Goal: Task Accomplishment & Management: Complete application form

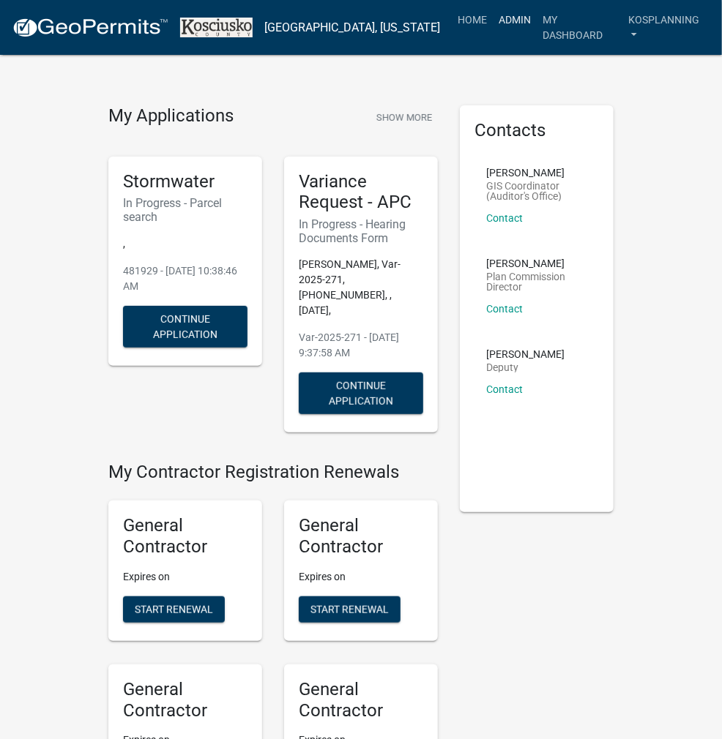
click at [501, 25] on link "Admin" at bounding box center [515, 20] width 44 height 28
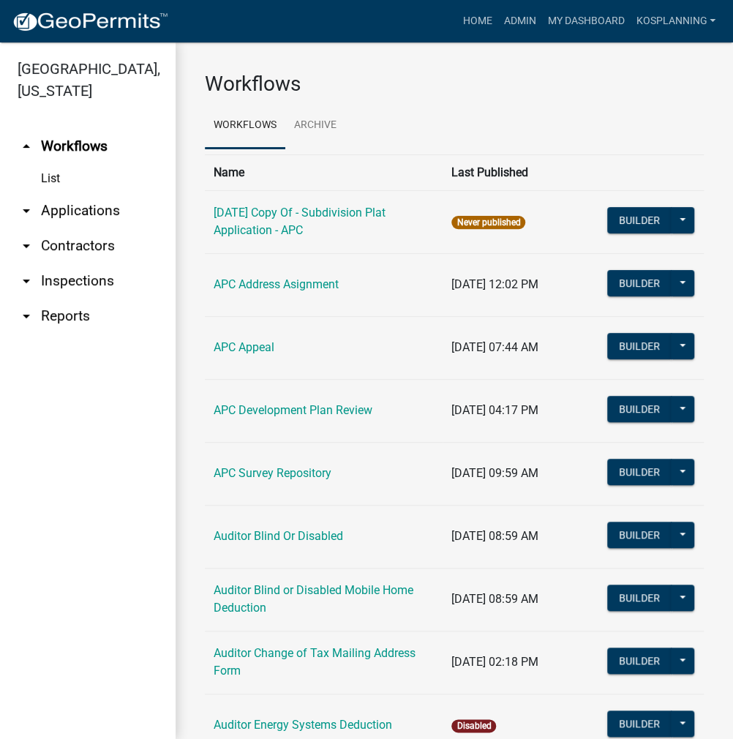
click at [74, 214] on link "arrow_drop_down Applications" at bounding box center [88, 210] width 176 height 35
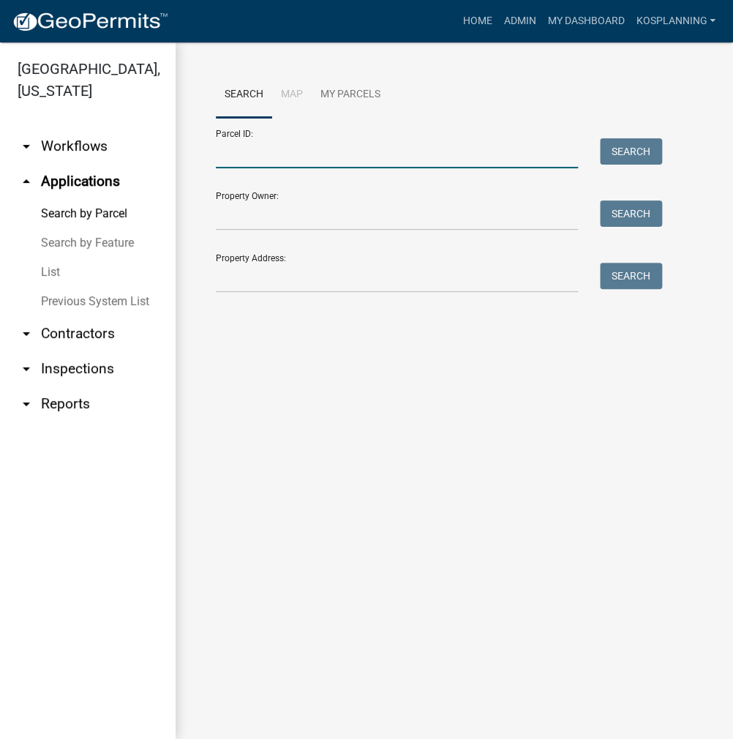
click at [247, 156] on input "Parcel ID:" at bounding box center [397, 153] width 362 height 30
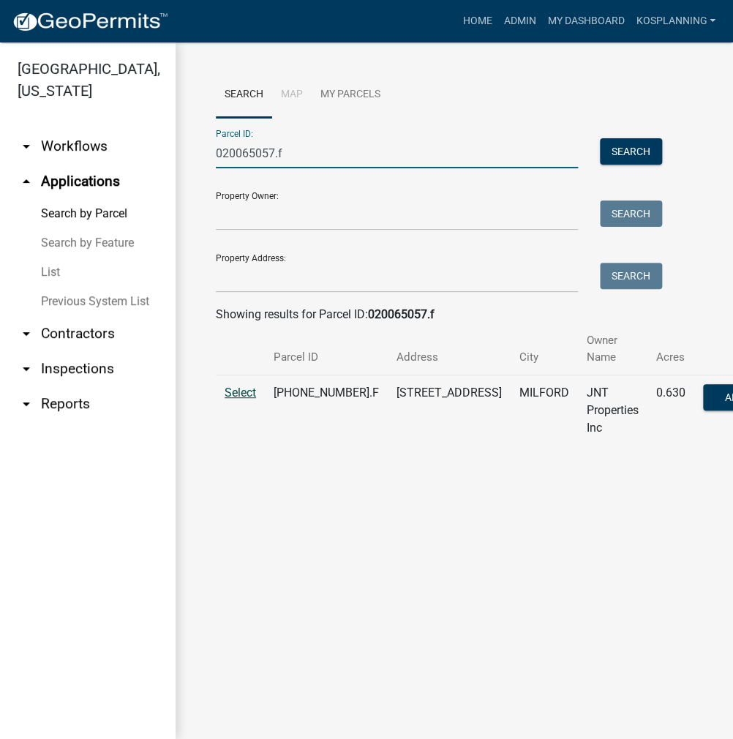
type input "020065057.f"
click at [244, 393] on span "Select" at bounding box center [240, 393] width 31 height 14
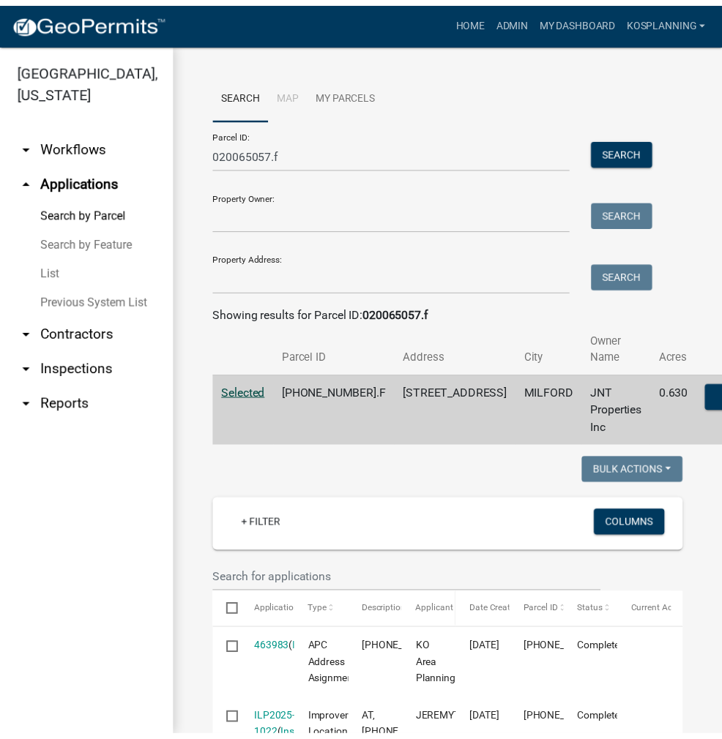
scroll to position [293, 0]
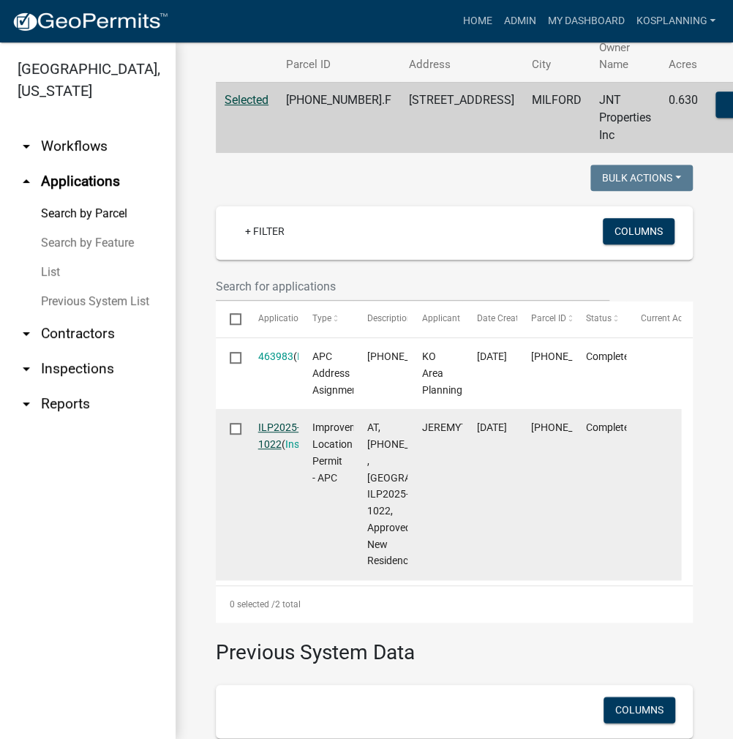
click at [276, 423] on link "ILP2025-1022" at bounding box center [279, 436] width 42 height 29
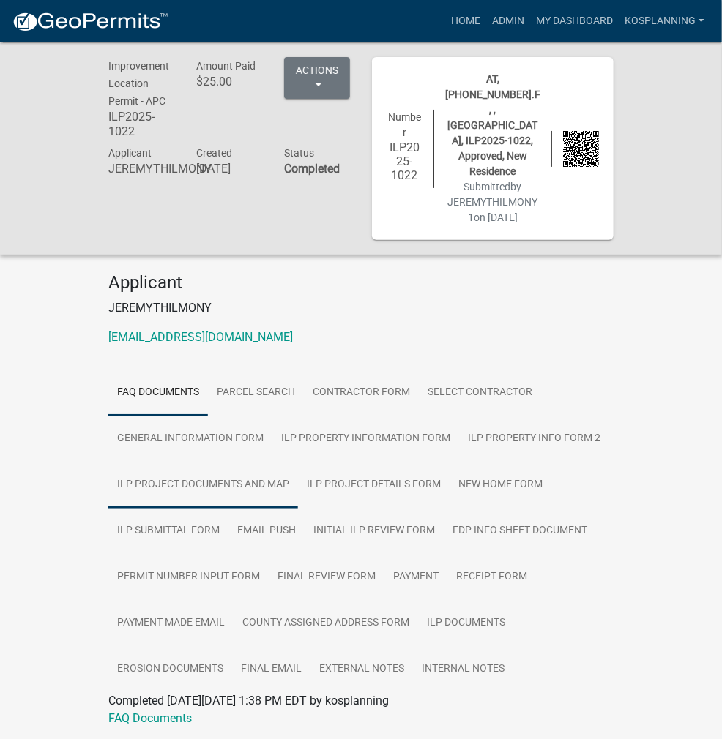
click at [298, 462] on link "ILP Project Documents and Map" at bounding box center [203, 485] width 190 height 47
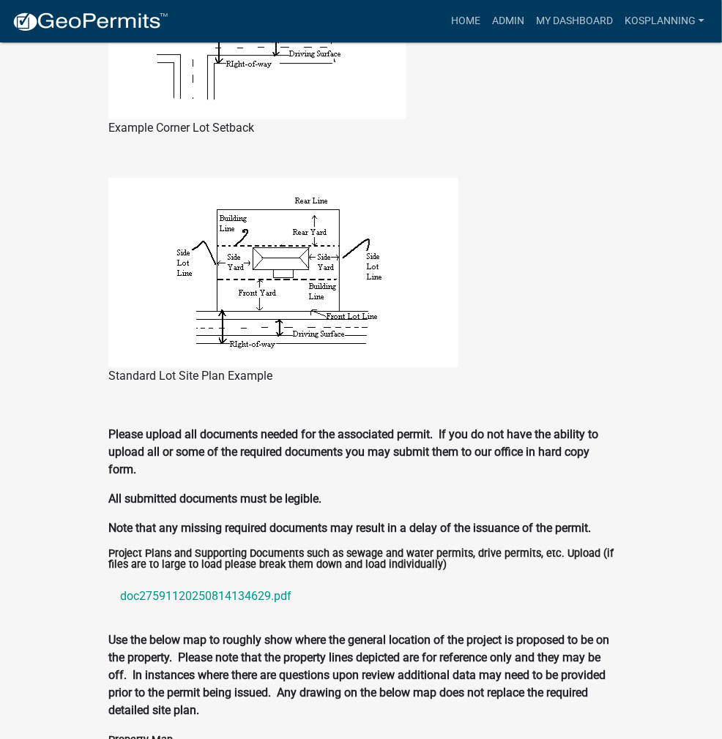
scroll to position [1537, 0]
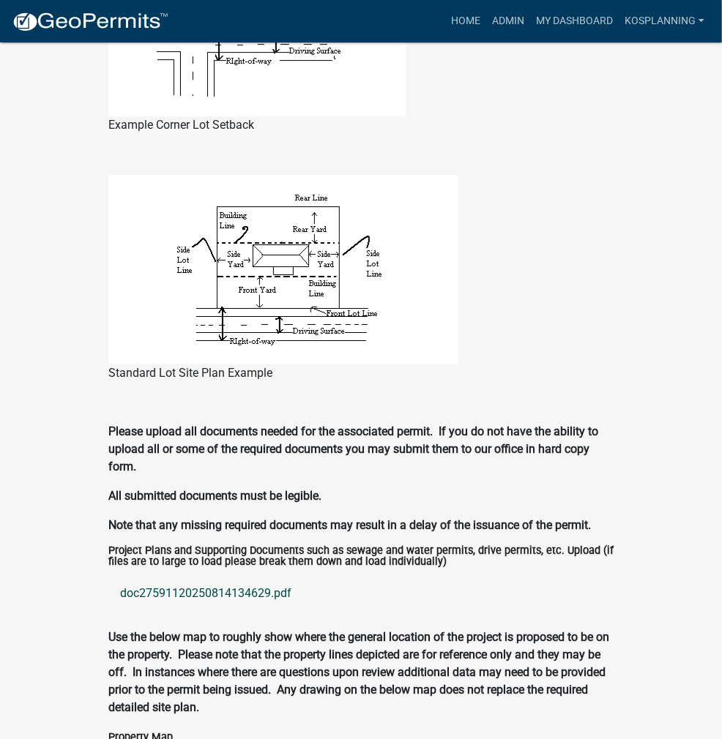
click at [162, 576] on link "doc27591120250814134629.pdf" at bounding box center [360, 593] width 505 height 35
click at [452, 22] on link "Home" at bounding box center [465, 21] width 41 height 28
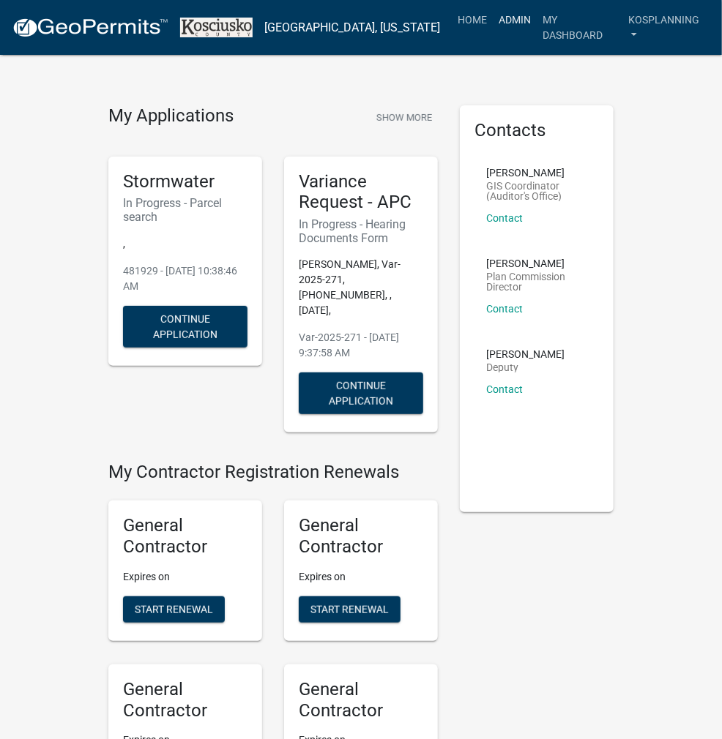
click at [519, 24] on link "Admin" at bounding box center [515, 20] width 44 height 28
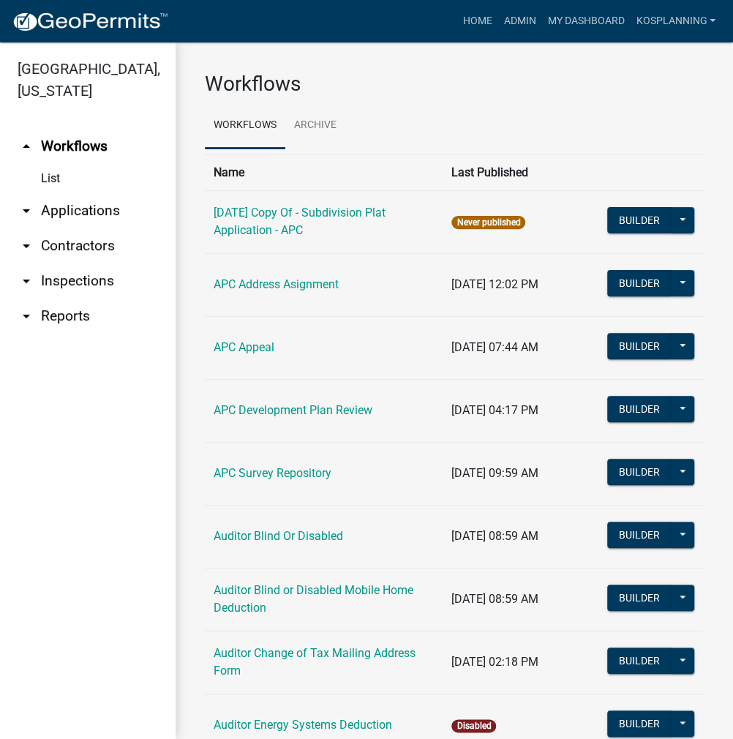
click at [91, 214] on link "arrow_drop_down Applications" at bounding box center [88, 210] width 176 height 35
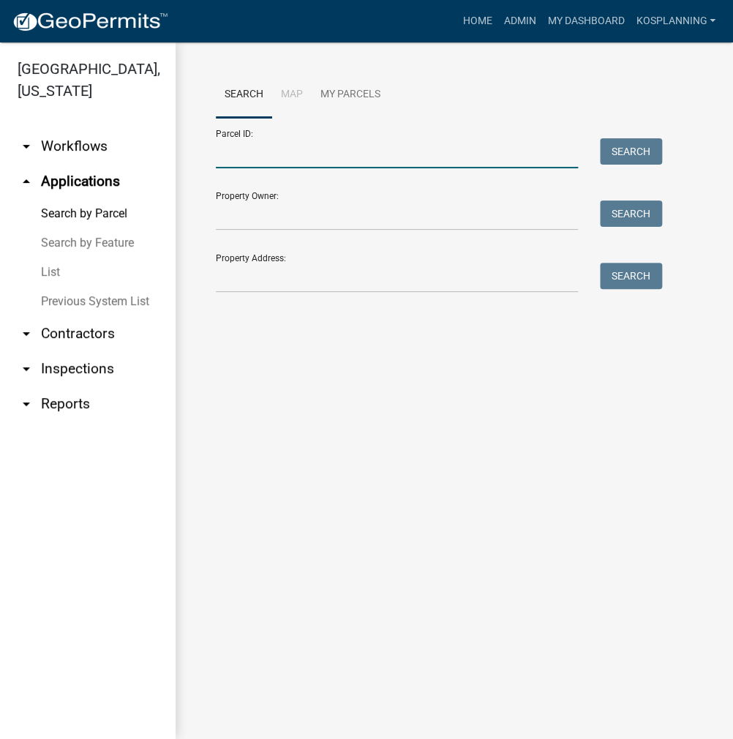
drag, startPoint x: 231, startPoint y: 157, endPoint x: 381, endPoint y: 162, distance: 149.4
click at [231, 157] on input "Parcel ID:" at bounding box center [397, 153] width 362 height 30
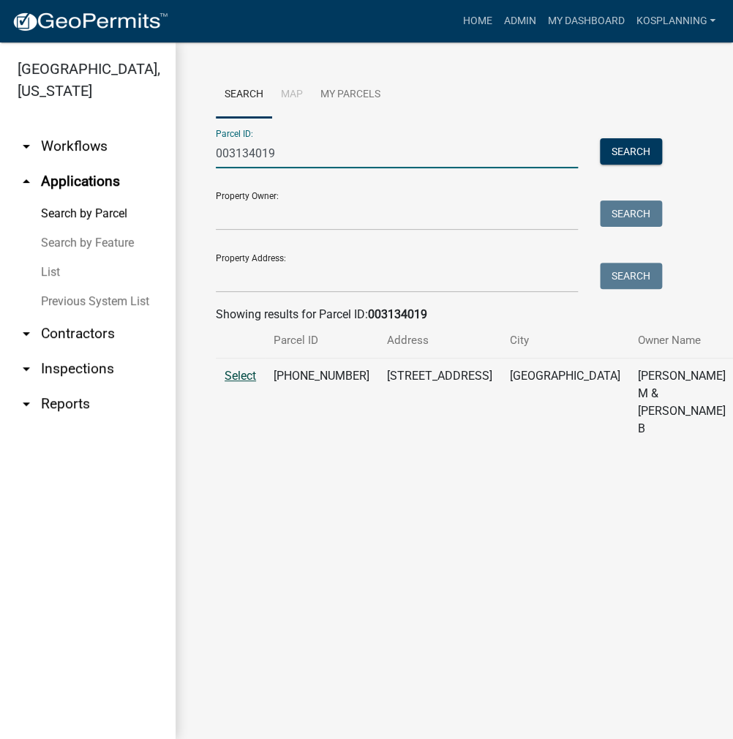
type input "003134019"
click at [243, 383] on span "Select" at bounding box center [240, 376] width 31 height 14
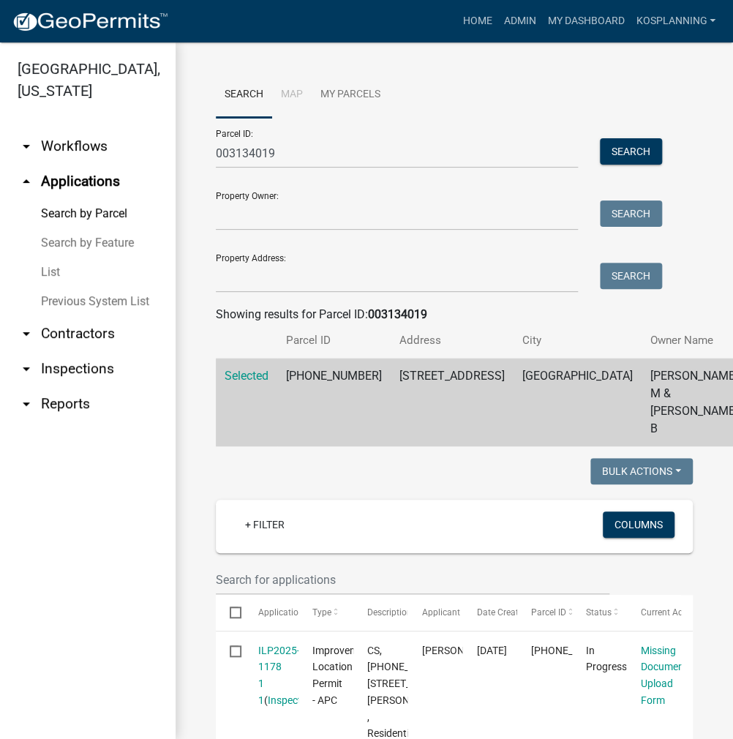
scroll to position [73, 0]
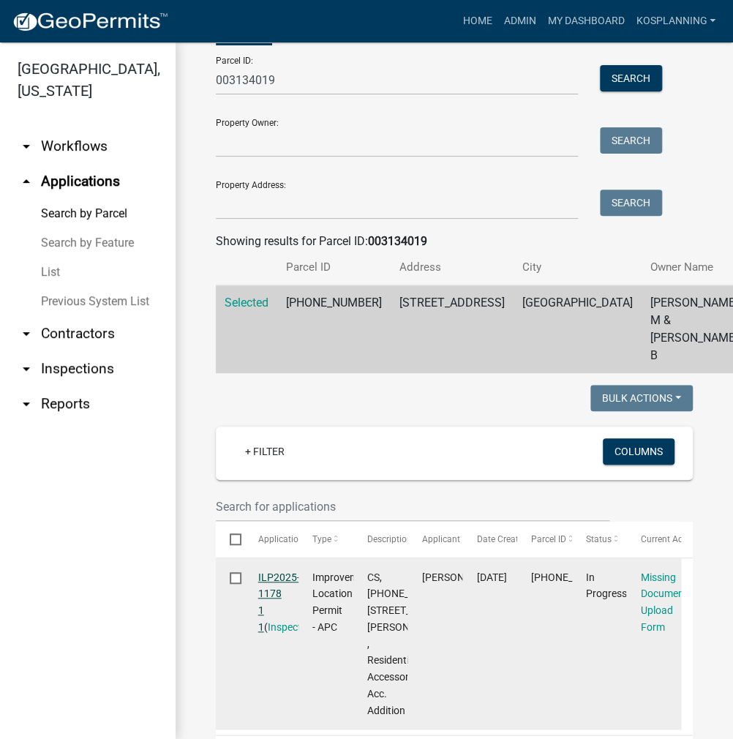
click at [290, 595] on link "ILP2025-1178 1 1" at bounding box center [279, 602] width 42 height 61
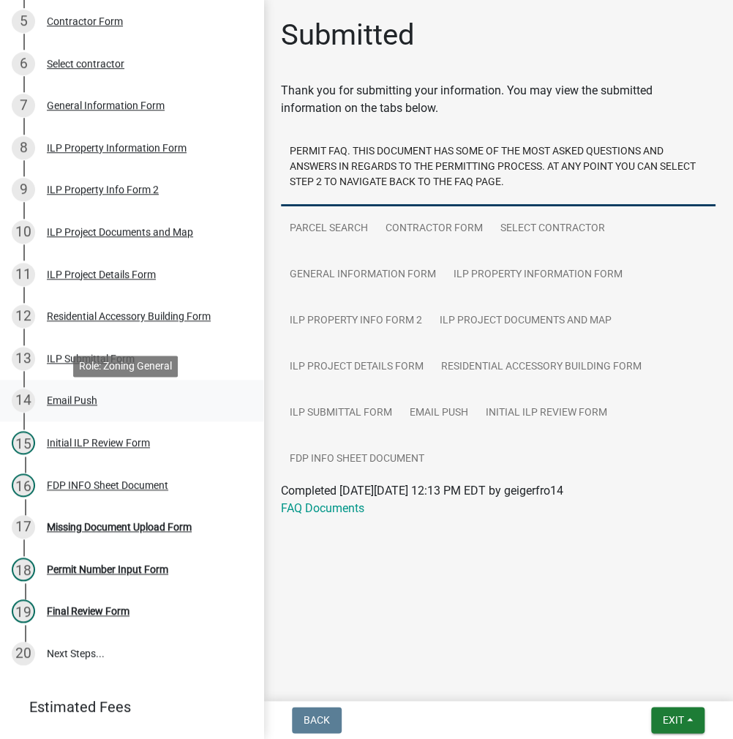
scroll to position [439, 0]
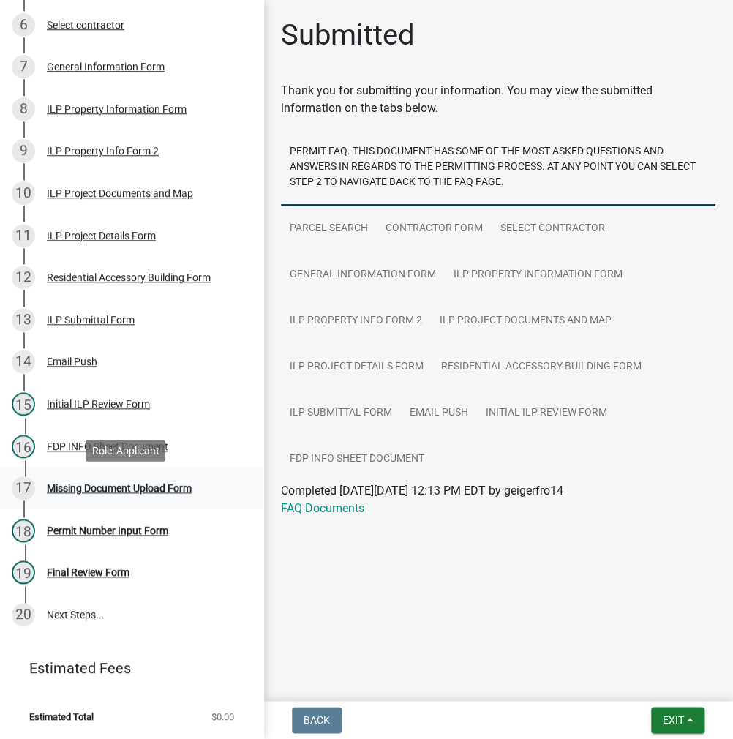
click at [92, 490] on div "Missing Document Upload Form" at bounding box center [119, 488] width 145 height 10
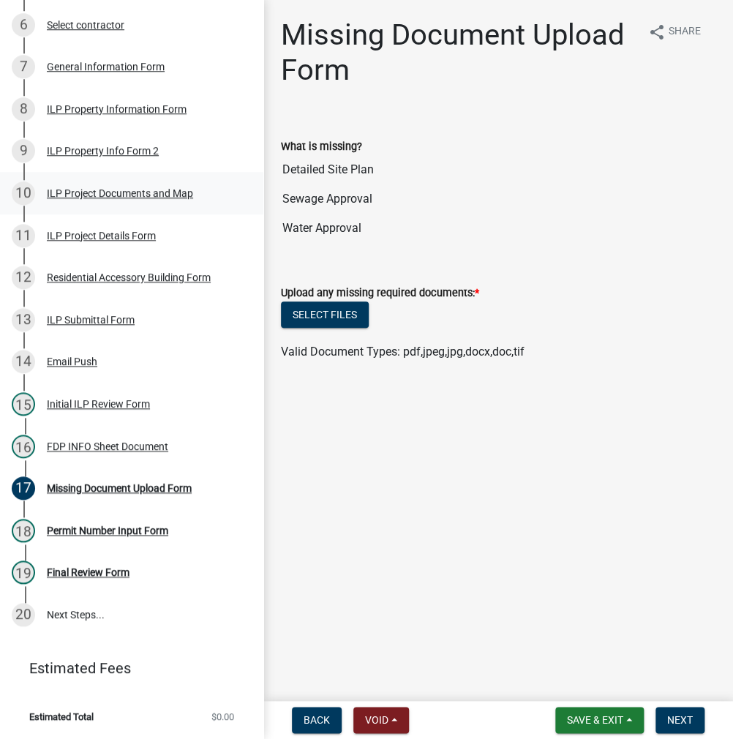
click at [89, 195] on div "ILP Project Documents and Map" at bounding box center [120, 193] width 146 height 10
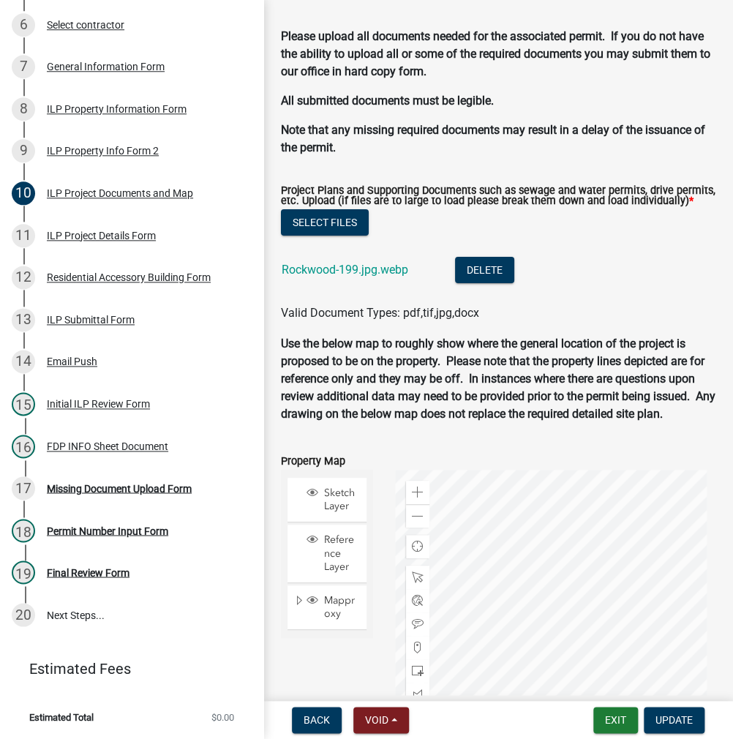
scroll to position [1757, 0]
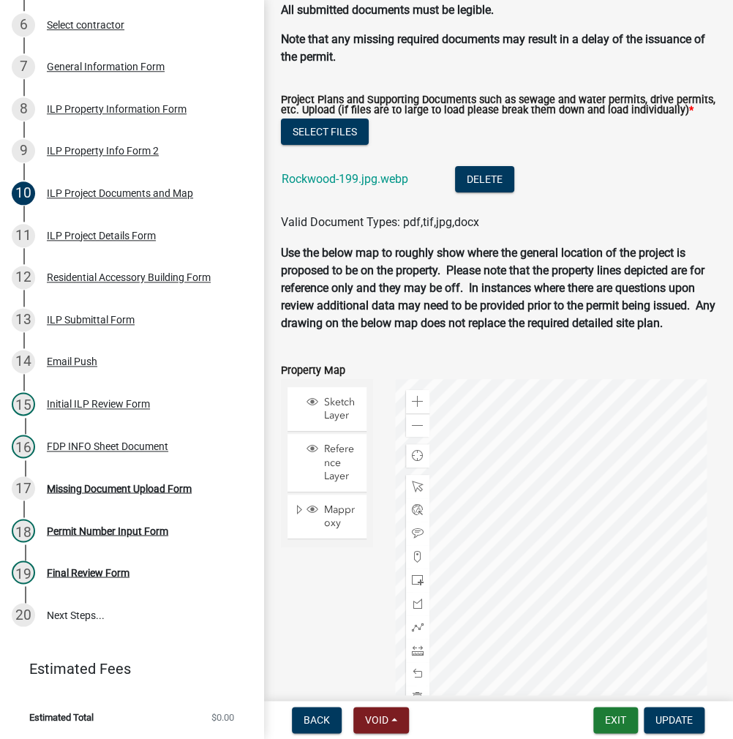
click at [354, 196] on div "Rockwood-199.jpg.webp" at bounding box center [357, 181] width 150 height 30
click at [353, 186] on link "Rockwood-199.jpg.webp" at bounding box center [345, 179] width 127 height 14
click at [116, 490] on div "Missing Document Upload Form" at bounding box center [119, 488] width 145 height 10
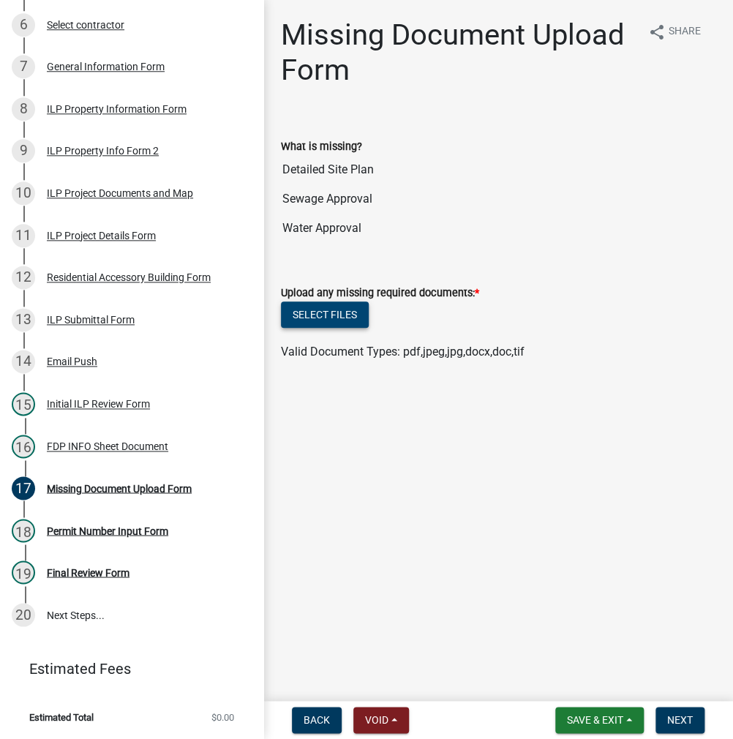
click at [303, 311] on button "Select files" at bounding box center [325, 315] width 88 height 26
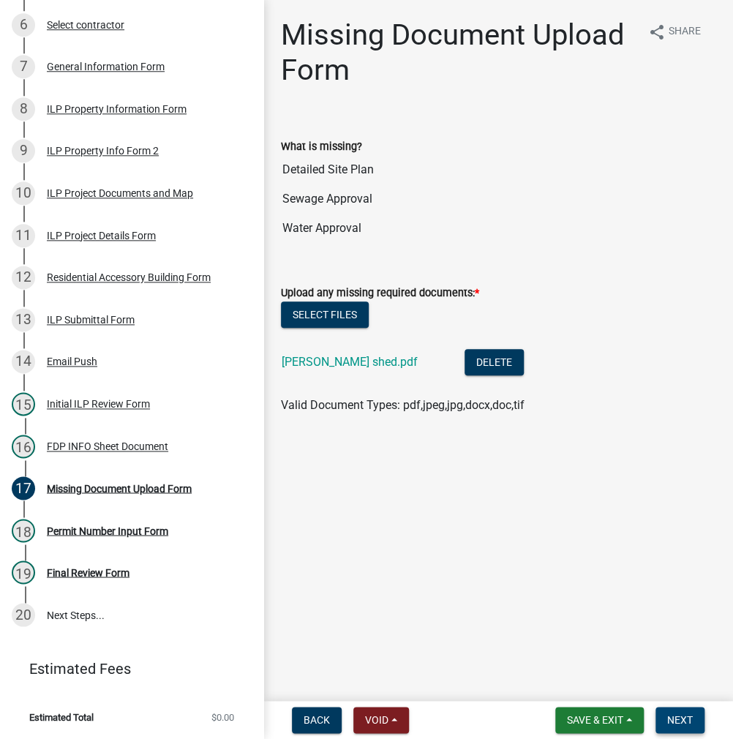
click at [673, 719] on span "Next" at bounding box center [681, 720] width 26 height 12
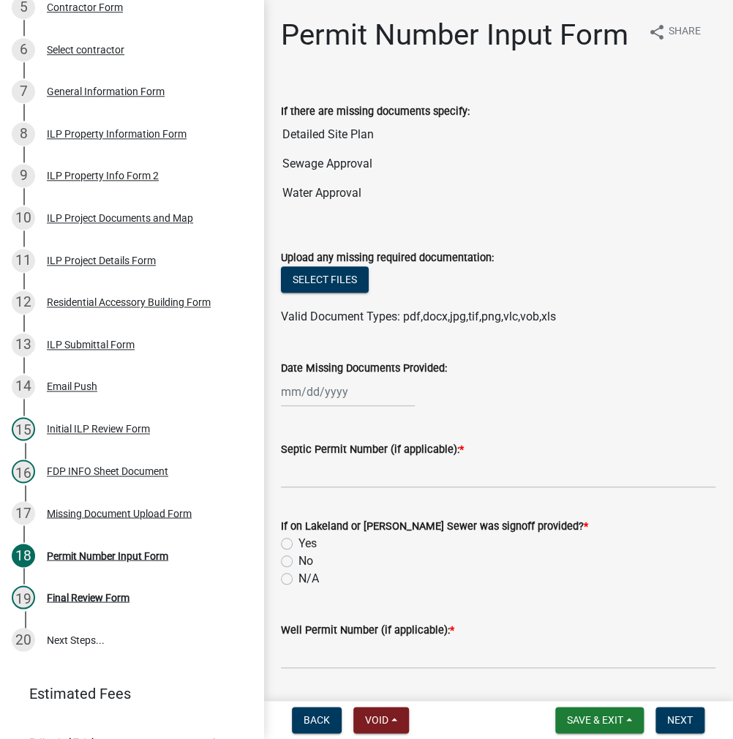
scroll to position [468, 0]
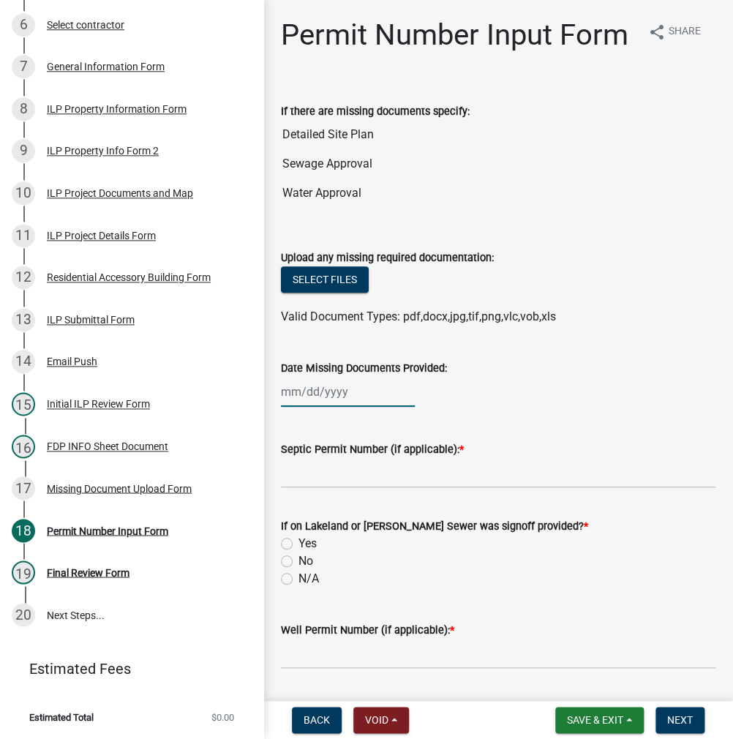
click at [334, 407] on div at bounding box center [348, 392] width 134 height 30
select select "10"
select select "2025"
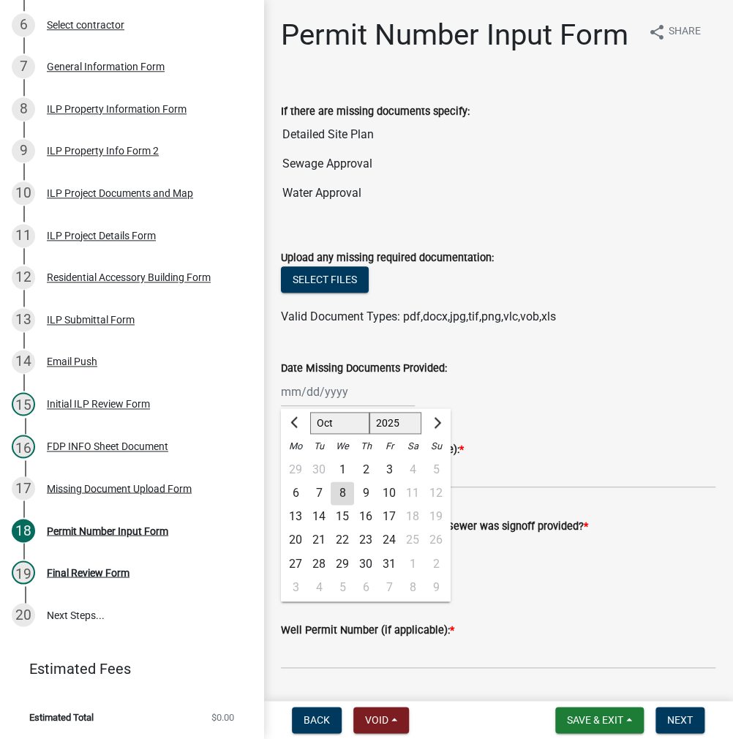
click at [336, 505] on div "8" at bounding box center [342, 493] width 23 height 23
type input "[DATE]"
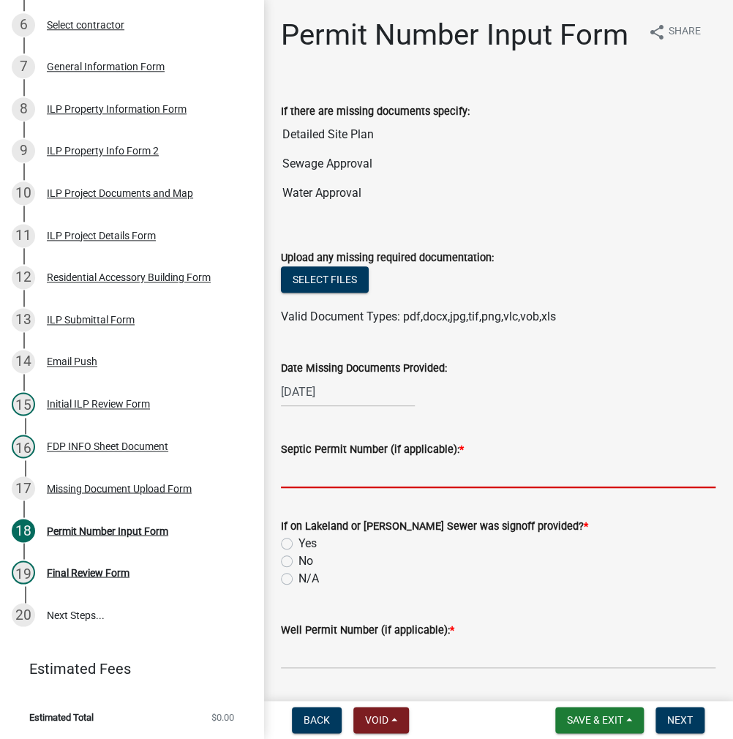
click at [345, 488] on input "Septic Permit Number (if applicable): *" at bounding box center [498, 473] width 435 height 30
type input "lono"
click at [299, 588] on label "N/A" at bounding box center [309, 579] width 20 height 18
click at [299, 580] on input "N/A" at bounding box center [304, 575] width 10 height 10
radio input "true"
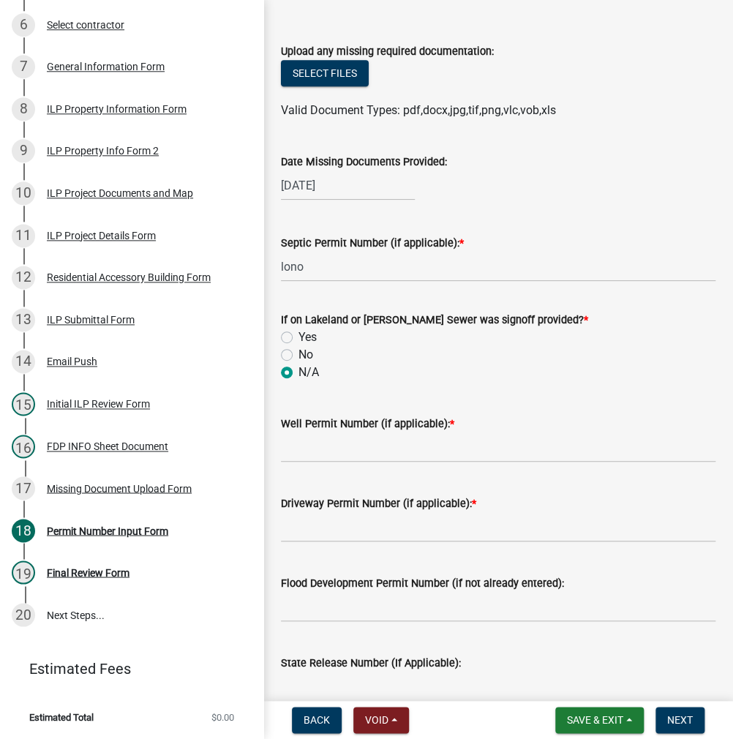
scroll to position [220, 0]
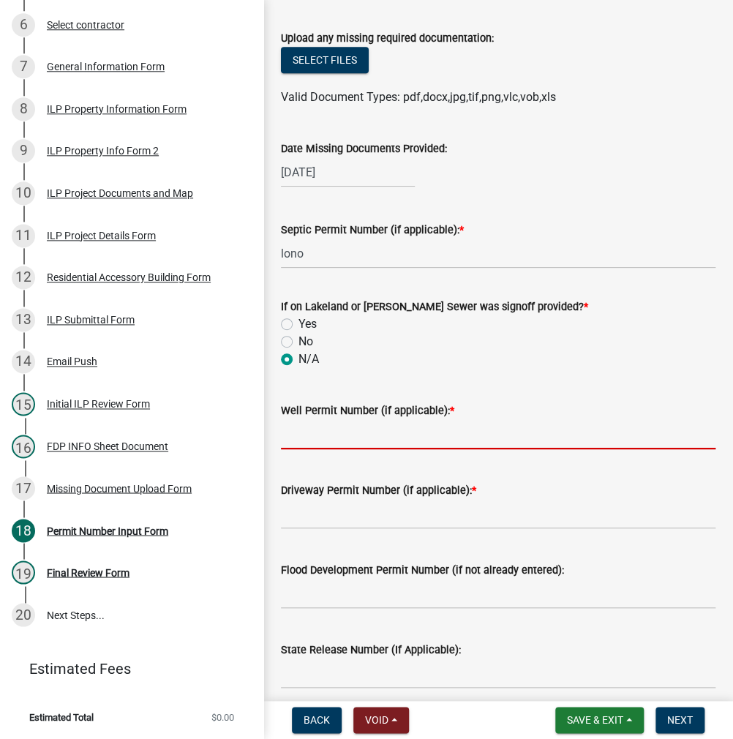
click at [306, 449] on input "Well Permit Number (if applicable): *" at bounding box center [498, 434] width 435 height 30
type input "lono"
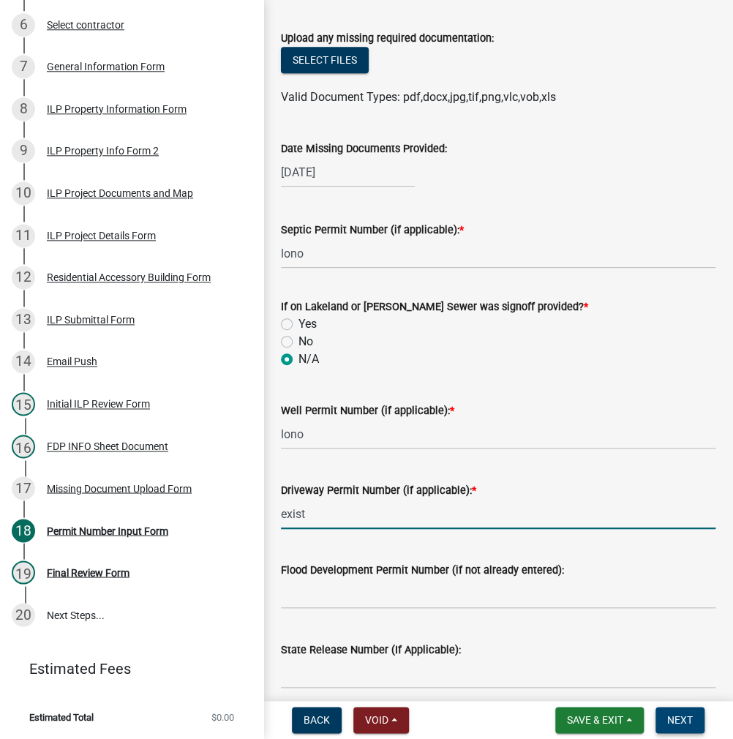
type input "exist"
click at [681, 719] on span "Next" at bounding box center [681, 720] width 26 height 12
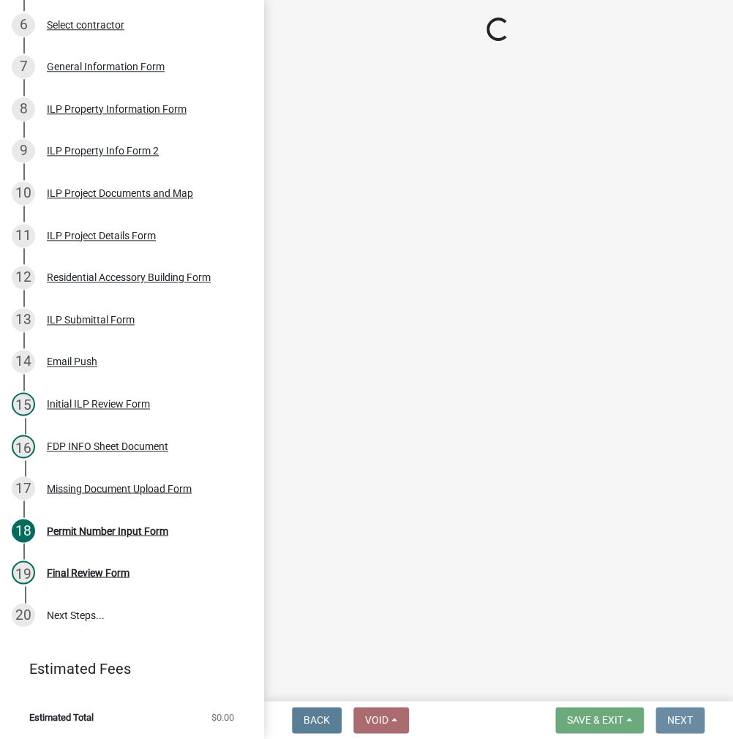
scroll to position [0, 0]
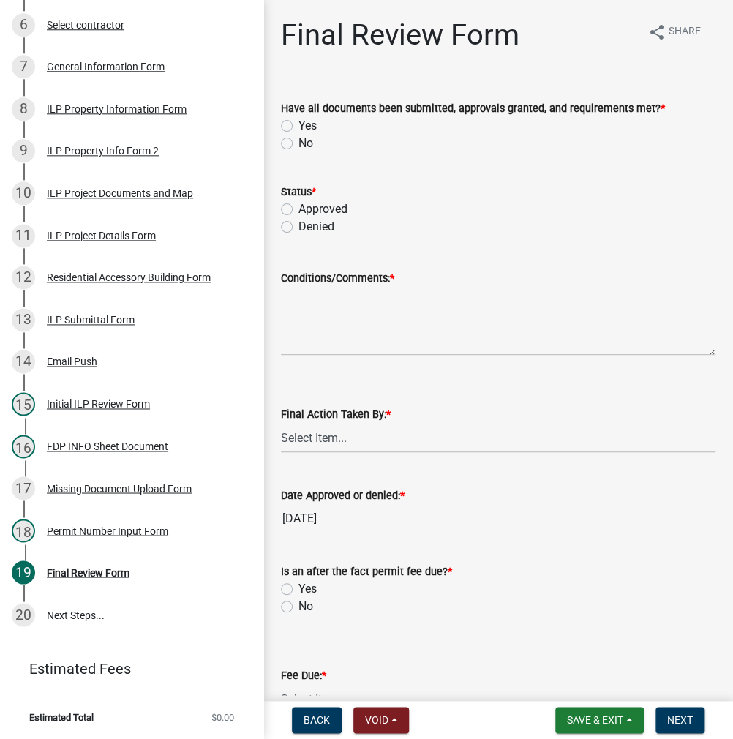
click at [299, 124] on label "Yes" at bounding box center [308, 126] width 18 height 18
click at [299, 124] on input "Yes" at bounding box center [304, 122] width 10 height 10
radio input "true"
click at [299, 211] on label "Approved" at bounding box center [323, 210] width 49 height 18
click at [299, 210] on input "Approved" at bounding box center [304, 206] width 10 height 10
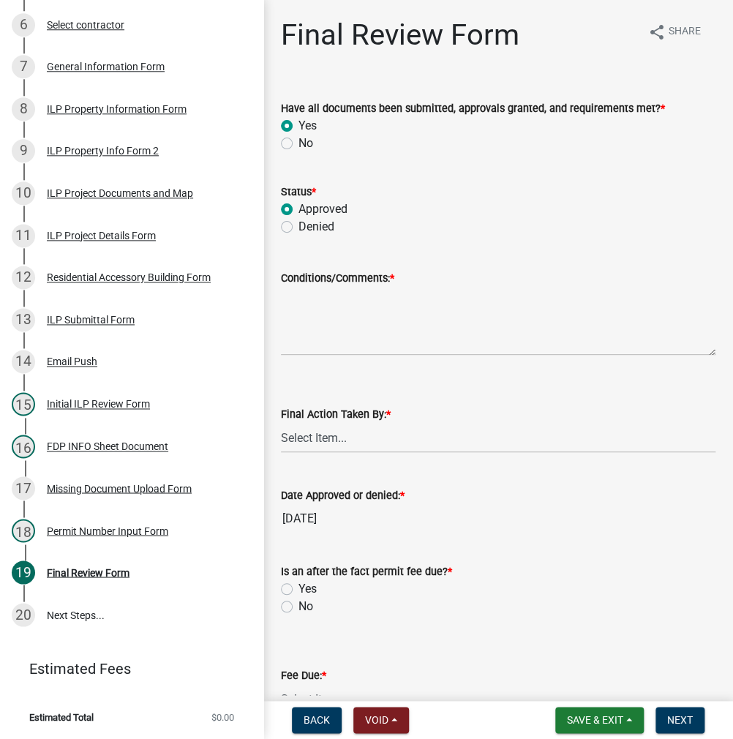
radio input "true"
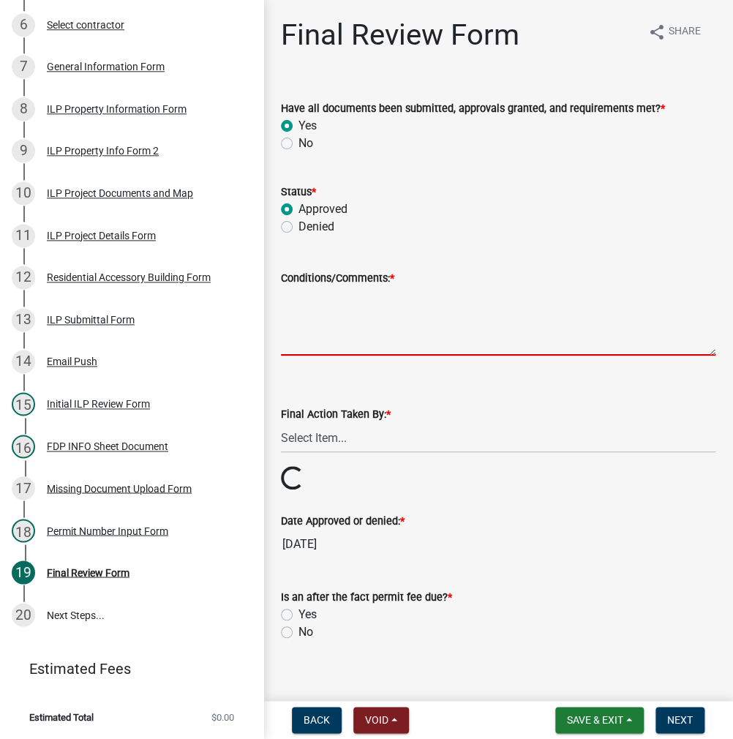
click at [324, 315] on textarea "Conditions/Comments: *" at bounding box center [498, 321] width 435 height 69
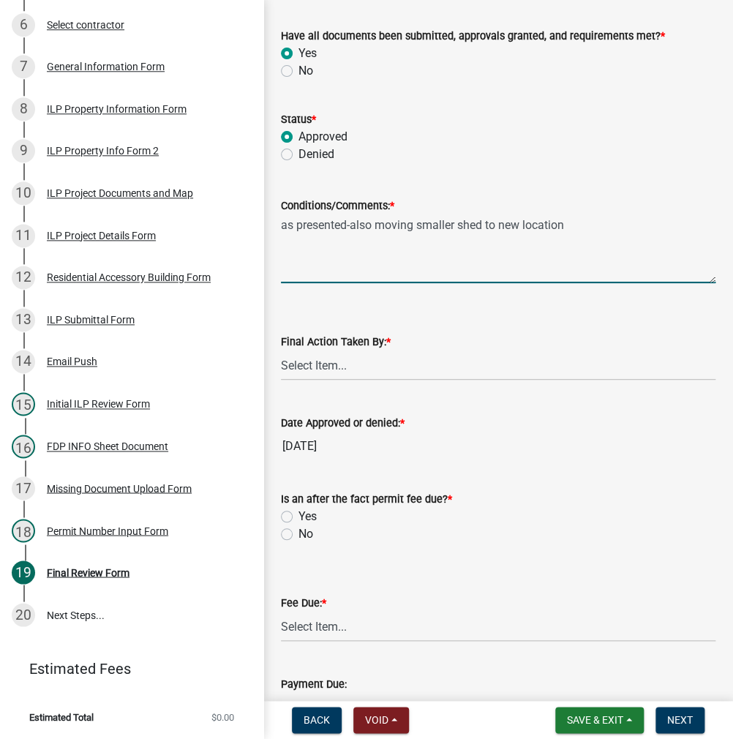
scroll to position [73, 0]
type textarea "as presented-also moving smaller shed to new location"
click at [342, 365] on select "Select Item... MMS LT AT CS [PERSON_NAME]" at bounding box center [498, 365] width 435 height 30
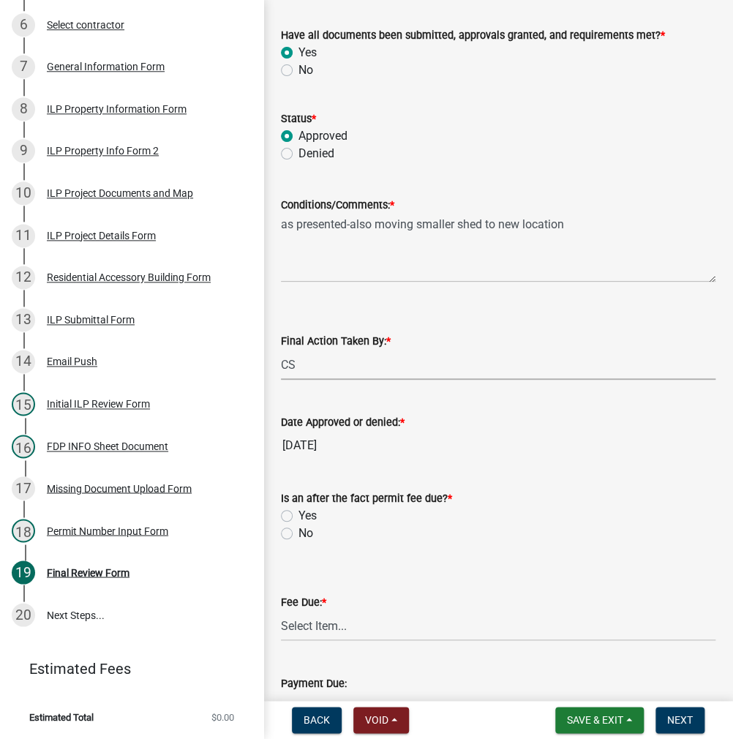
click at [281, 350] on select "Select Item... MMS LT AT CS [PERSON_NAME]" at bounding box center [498, 365] width 435 height 30
select select "c872cdc8-ca01-49f1-a213-e4b05fa58cd2"
click at [299, 534] on label "No" at bounding box center [306, 534] width 15 height 18
click at [299, 534] on input "No" at bounding box center [304, 530] width 10 height 10
radio input "true"
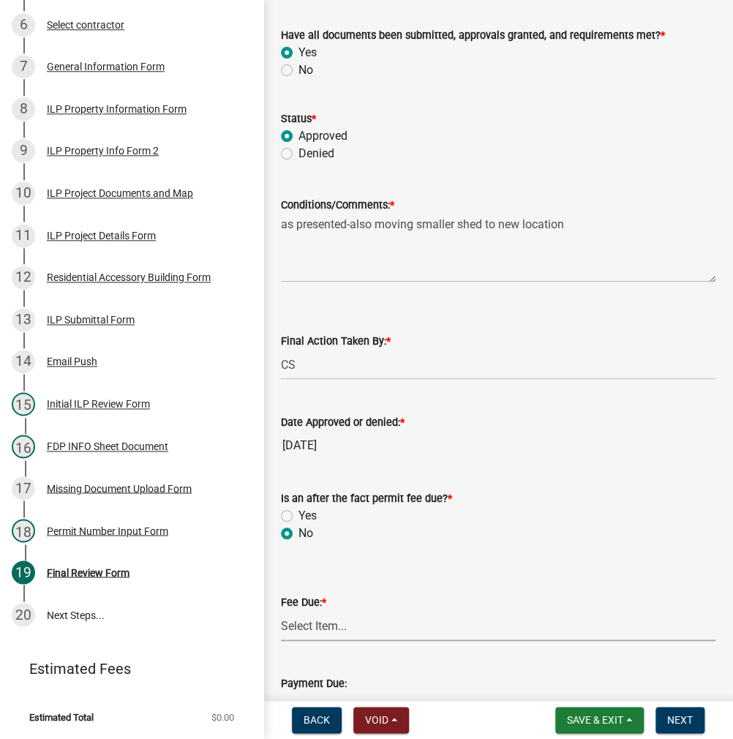
click at [313, 636] on select "Select Item... N/A $10.00 $25.00 $125.00 $250 $500 $500 + $10.00 for every 10 s…" at bounding box center [498, 626] width 435 height 30
click at [281, 611] on select "Select Item... N/A $10.00 $25.00 $125.00 $250 $500 $500 + $10.00 for every 10 s…" at bounding box center [498, 626] width 435 height 30
select select "6f482d1d-eb35-47e6-92b0-143404755581"
click at [689, 718] on span "Next" at bounding box center [681, 720] width 26 height 12
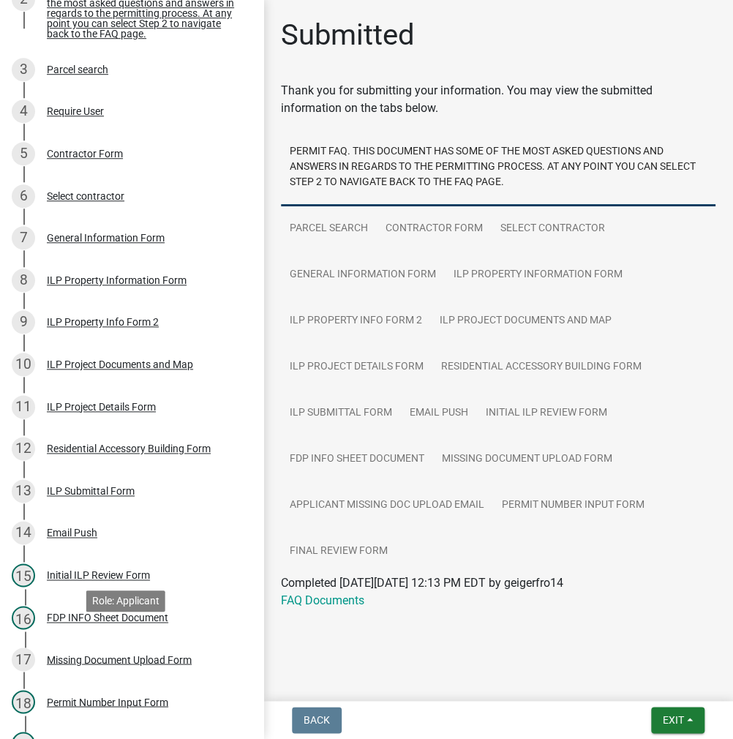
scroll to position [512, 0]
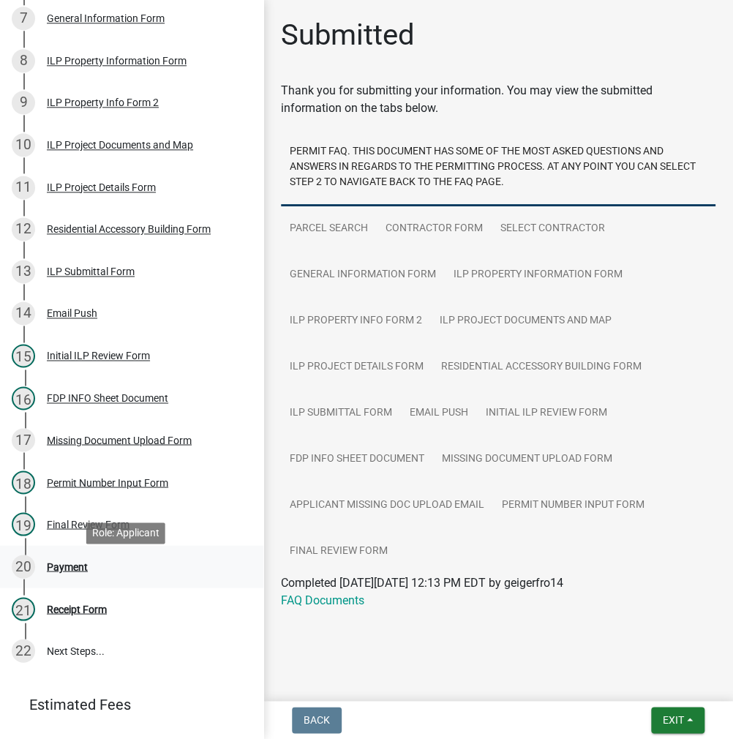
click at [72, 571] on div "Payment" at bounding box center [67, 566] width 41 height 10
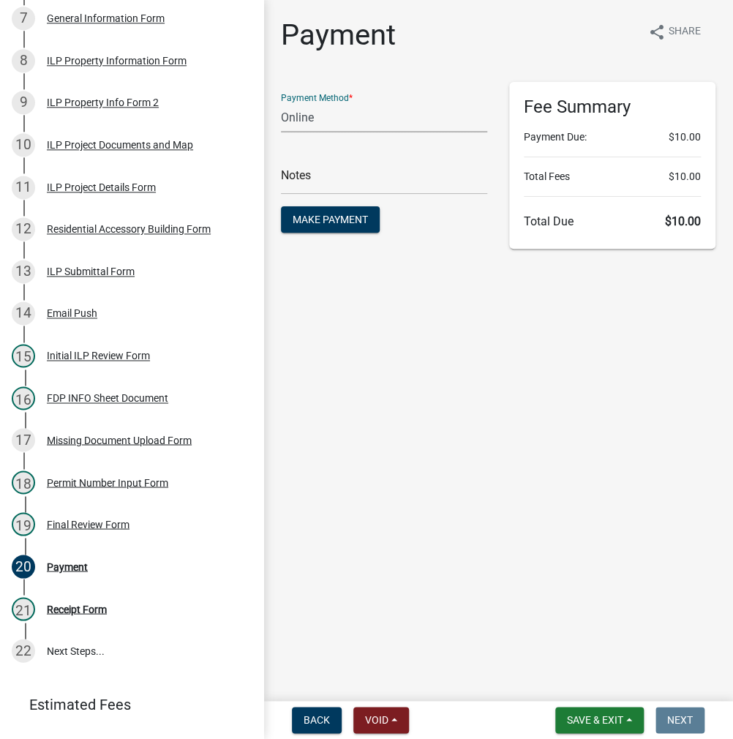
click at [345, 116] on select "Credit Card POS Check Cash Online" at bounding box center [384, 117] width 206 height 30
select select "0: 2"
click at [281, 102] on select "Credit Card POS Check Cash Online" at bounding box center [384, 117] width 206 height 30
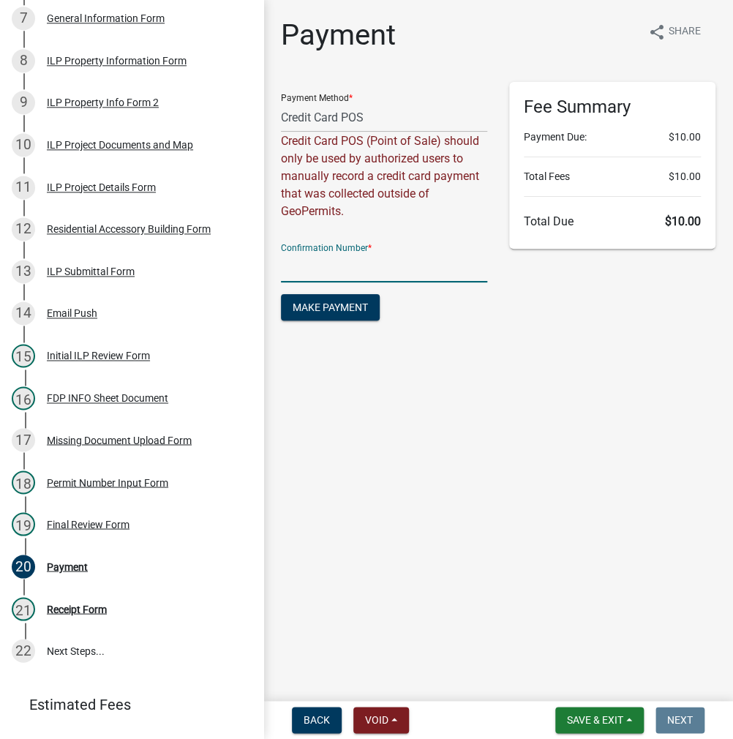
click at [322, 261] on input "text" at bounding box center [384, 268] width 206 height 30
paste input "15094264"
type input "15094264"
click at [335, 314] on button "Make Payment" at bounding box center [330, 307] width 99 height 26
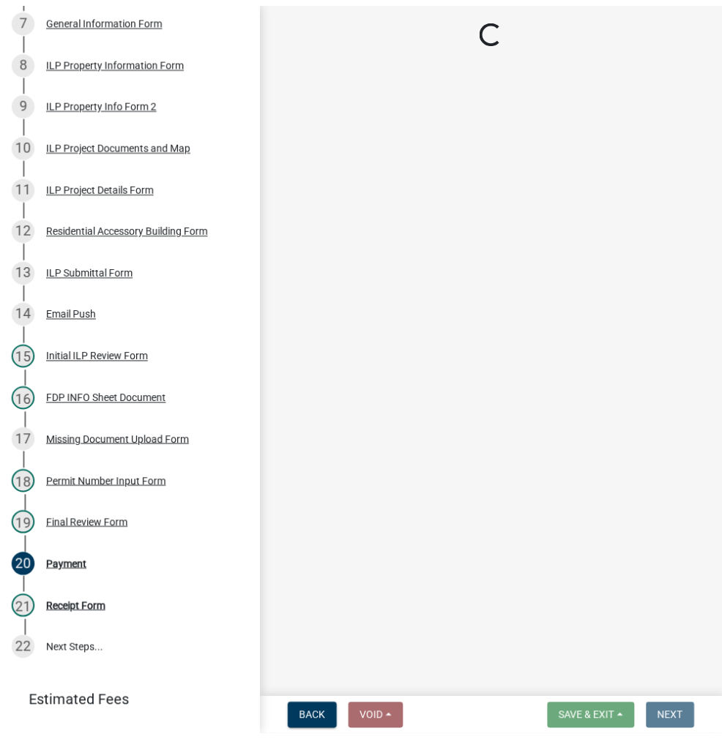
scroll to position [0, 0]
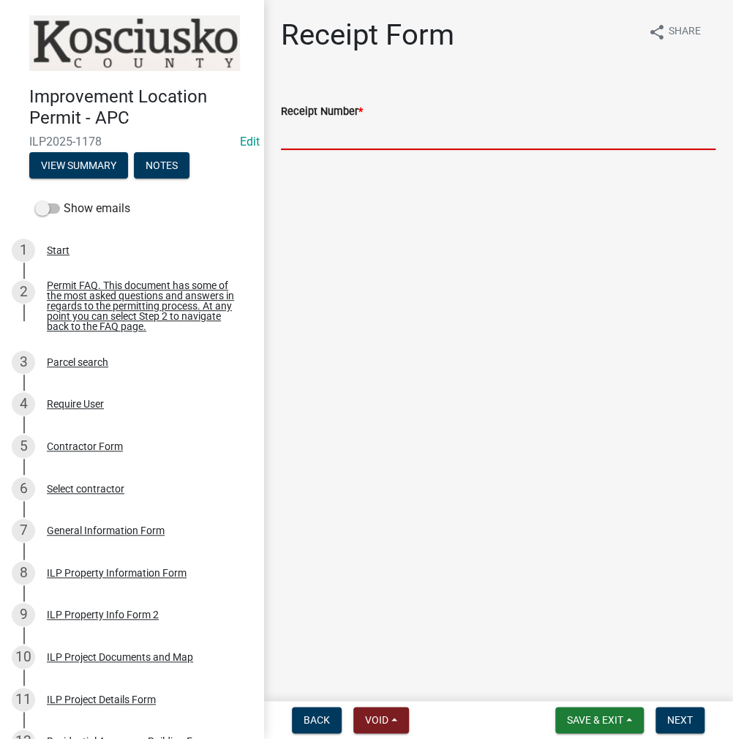
click at [334, 138] on input "Receipt Number *" at bounding box center [498, 135] width 435 height 30
paste input "15094264"
type input "15094264"
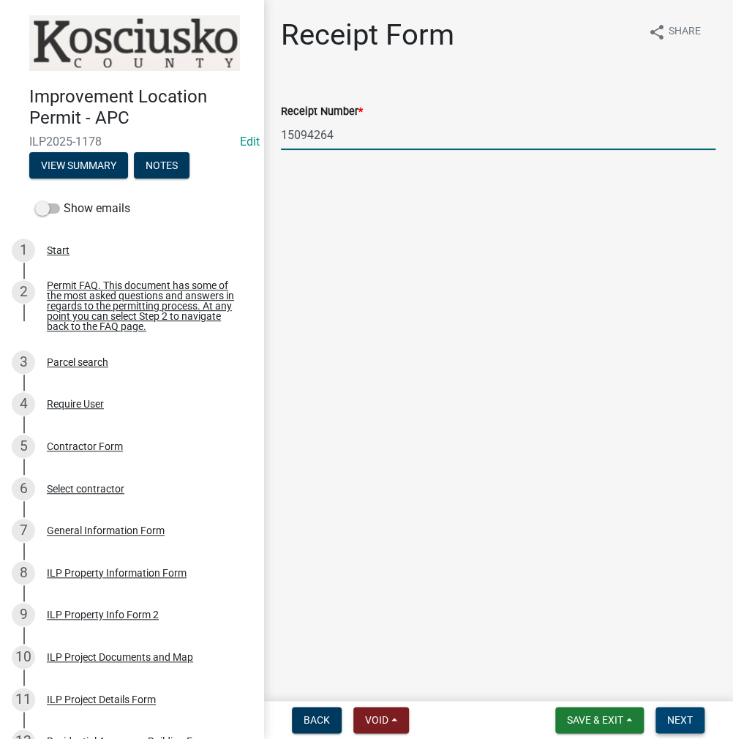
click at [680, 711] on button "Next" at bounding box center [680, 720] width 49 height 26
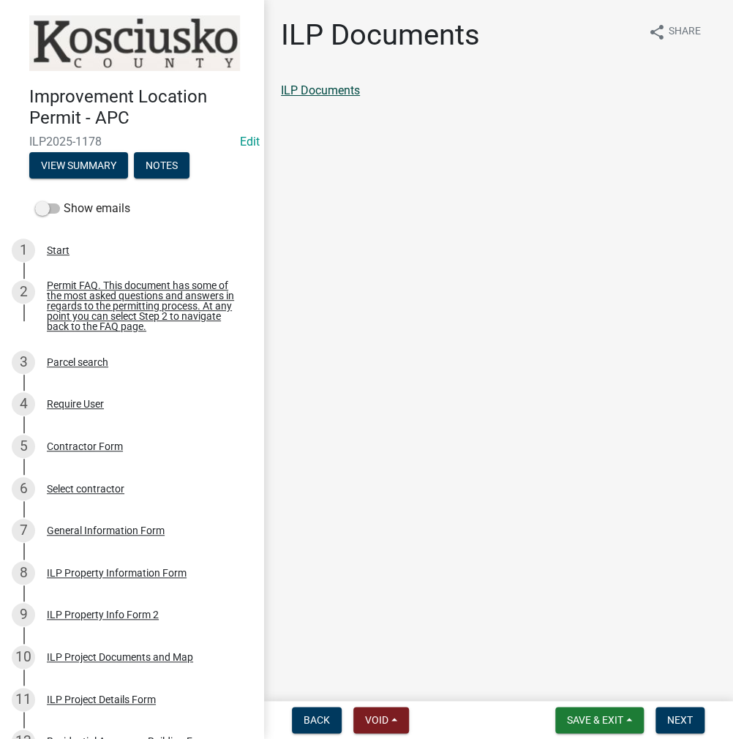
click at [328, 91] on link "ILP Documents" at bounding box center [320, 90] width 79 height 14
click at [685, 725] on span "Next" at bounding box center [681, 720] width 26 height 12
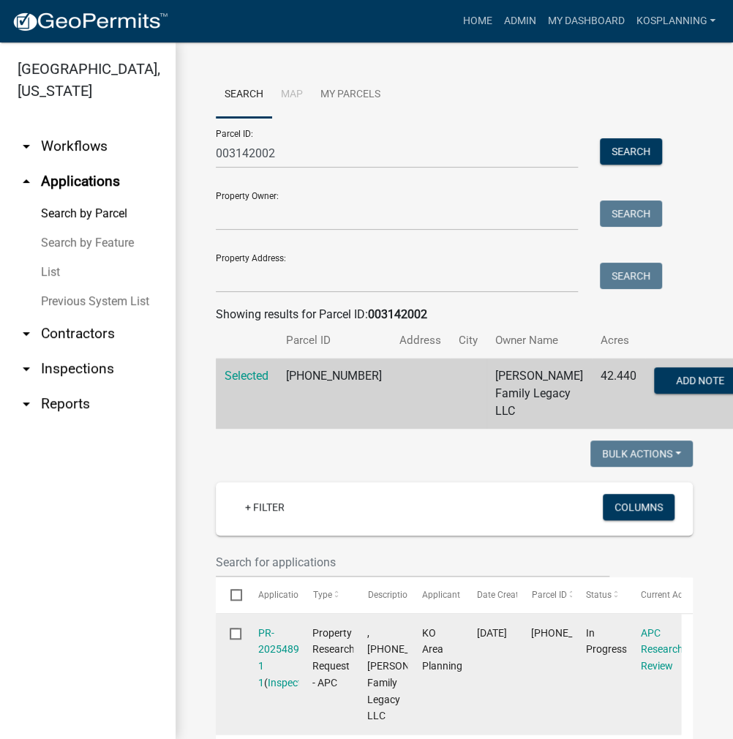
scroll to position [580, 0]
